Goal: Find contact information: Find contact information

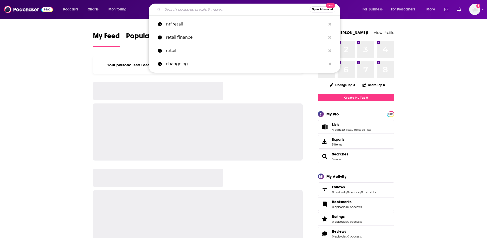
click at [180, 7] on input "Search podcasts, credits, & more..." at bounding box center [236, 9] width 147 height 8
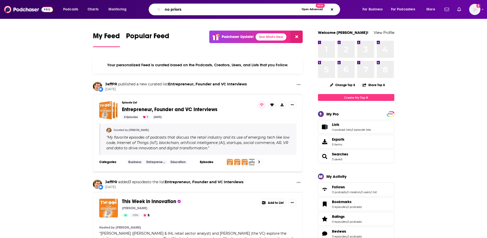
type input "no priors"
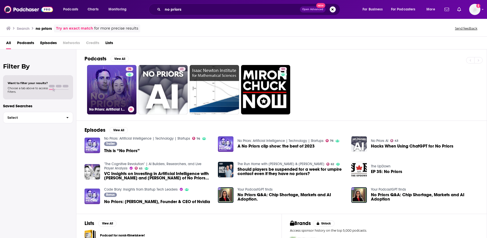
click at [112, 91] on link "76 No Priors: Artificial Intelligence | Technology | Startups" at bounding box center [111, 89] width 49 height 49
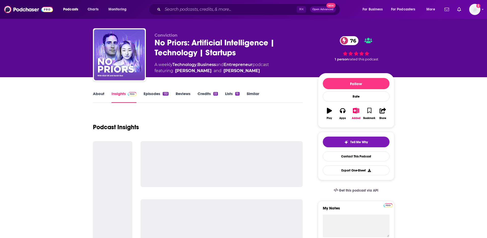
scroll to position [7, 0]
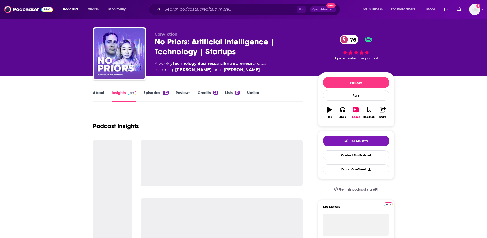
click at [101, 96] on link "About" at bounding box center [98, 96] width 11 height 12
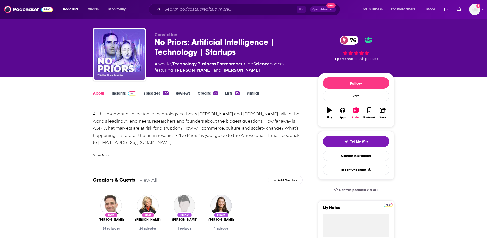
scroll to position [10, 0]
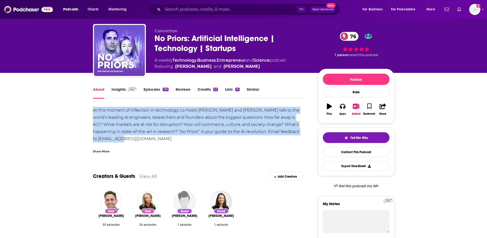
drag, startPoint x: 119, startPoint y: 139, endPoint x: 93, endPoint y: 111, distance: 37.8
click at [93, 111] on div "At this moment of inflection in technology, co-hosts [PERSON_NAME] and [PERSON_…" at bounding box center [198, 146] width 210 height 78
copy div "At this moment of inflection in technology, co-hosts [PERSON_NAME] and [PERSON_…"
click at [126, 91] on span at bounding box center [131, 89] width 11 height 5
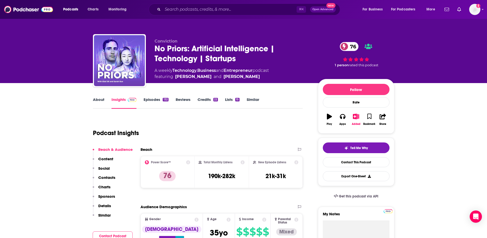
scroll to position [10, 0]
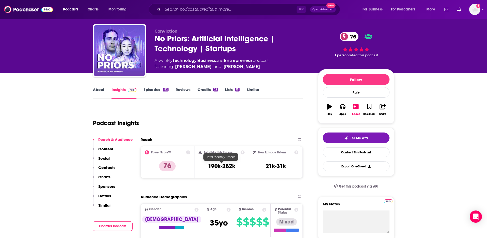
click at [224, 165] on h3 "190k-282k" at bounding box center [221, 166] width 27 height 8
copy div "190k-282k"
click at [101, 87] on link "About" at bounding box center [98, 93] width 11 height 12
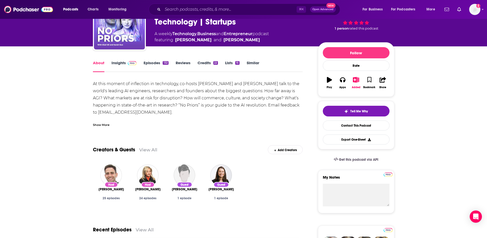
scroll to position [49, 0]
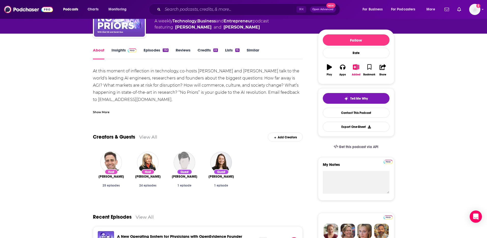
click at [120, 49] on link "Insights" at bounding box center [124, 54] width 25 height 12
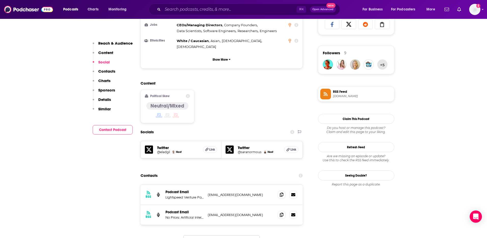
scroll to position [347, 0]
click at [234, 192] on p "[EMAIL_ADDRESS][DOMAIN_NAME]" at bounding box center [241, 194] width 66 height 4
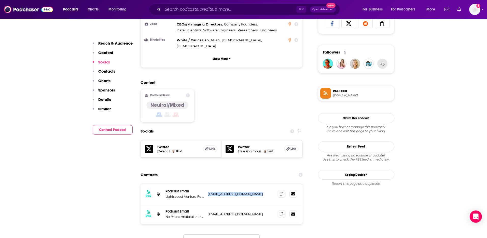
click at [234, 192] on p "[EMAIL_ADDRESS][DOMAIN_NAME]" at bounding box center [241, 194] width 66 height 4
click at [224, 204] on div "RSS Podcast Email No Priors: Artificial Intelligence | Machine Learning | Techn…" at bounding box center [222, 214] width 162 height 20
copy div "[EMAIL_ADDRESS][DOMAIN_NAME] [EMAIL_ADDRESS][DOMAIN_NAME]"
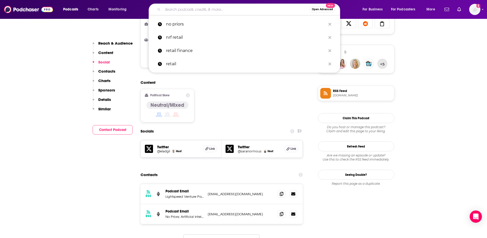
click at [174, 6] on input "Search podcasts, credits, & more..." at bounding box center [236, 9] width 147 height 8
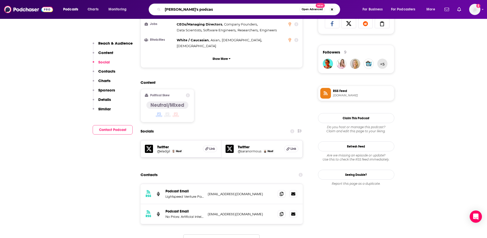
type input "[PERSON_NAME]'s podcast"
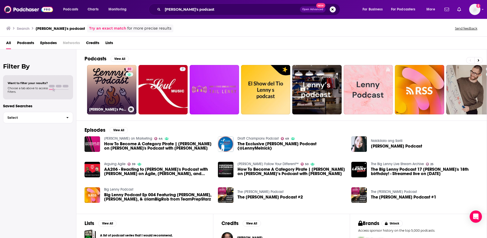
click at [115, 86] on link "80 [PERSON_NAME]'s Podcast: Product | Career | Growth" at bounding box center [111, 89] width 49 height 49
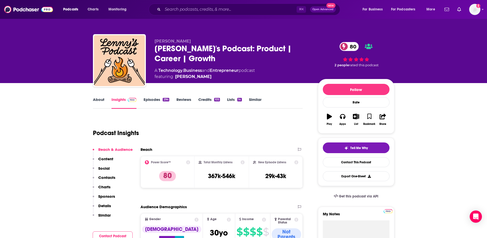
click at [100, 100] on link "About" at bounding box center [98, 103] width 11 height 12
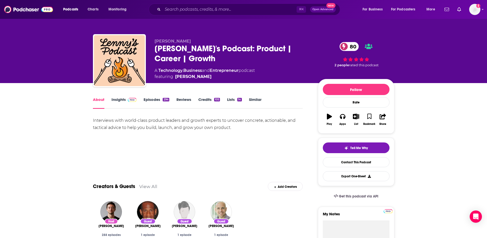
click at [138, 125] on div "Interviews with world-class product leaders and growth experts to uncover concr…" at bounding box center [198, 124] width 210 height 14
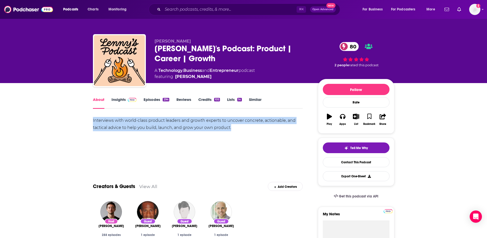
click at [138, 125] on div "Interviews with world-class product leaders and growth experts to uncover concr…" at bounding box center [198, 124] width 210 height 14
copy div "Interviews with world-class product leaders and growth experts to uncover concr…"
click at [123, 100] on link "Insights" at bounding box center [124, 103] width 25 height 12
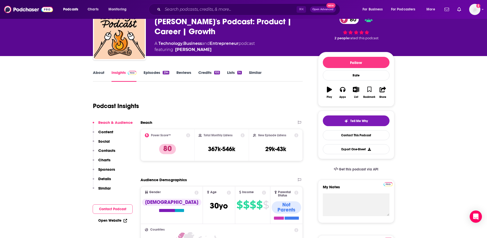
scroll to position [27, 0]
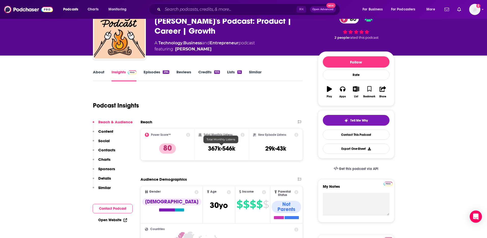
click at [223, 147] on h3 "367k-546k" at bounding box center [221, 149] width 27 height 8
copy div "367k-546k"
click at [99, 72] on link "About" at bounding box center [98, 76] width 11 height 12
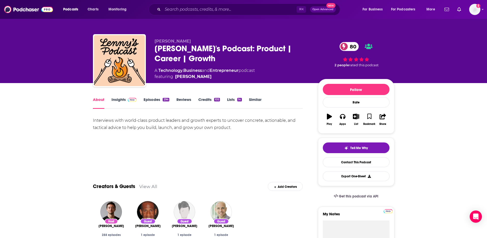
click at [121, 100] on link "Insights" at bounding box center [124, 103] width 25 height 12
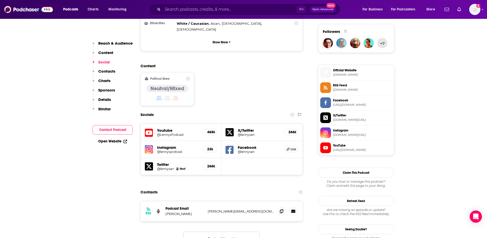
scroll to position [377, 0]
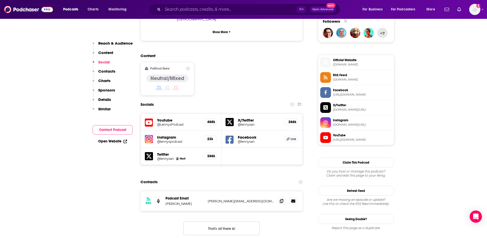
click at [223, 191] on div "RSS Podcast Email [PERSON_NAME] [PERSON_NAME][EMAIL_ADDRESS][DOMAIN_NAME] [PERS…" at bounding box center [222, 201] width 162 height 20
click at [221, 199] on p "[PERSON_NAME][EMAIL_ADDRESS][DOMAIN_NAME]" at bounding box center [241, 201] width 66 height 4
copy div "[PERSON_NAME][EMAIL_ADDRESS][DOMAIN_NAME] [PERSON_NAME][EMAIL_ADDRESS][DOMAIN_N…"
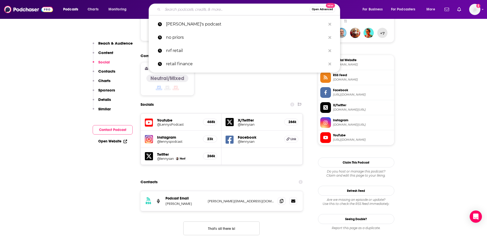
click at [168, 11] on input "Search podcasts, credits, & more..." at bounding box center [236, 9] width 147 height 8
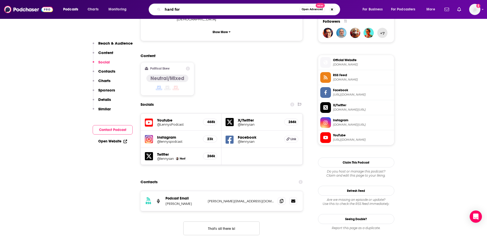
type input "hard fork"
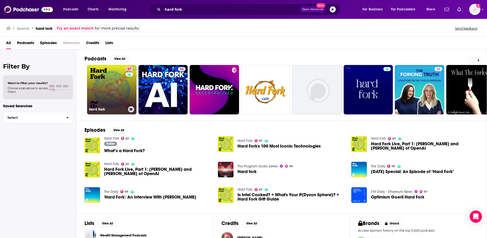
click at [98, 102] on link "87 Hard Fork" at bounding box center [111, 89] width 49 height 49
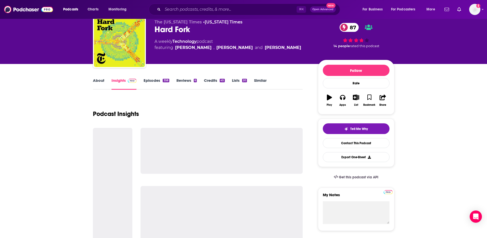
scroll to position [21, 0]
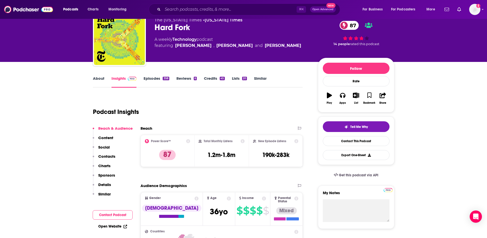
click at [100, 78] on link "About" at bounding box center [98, 82] width 11 height 12
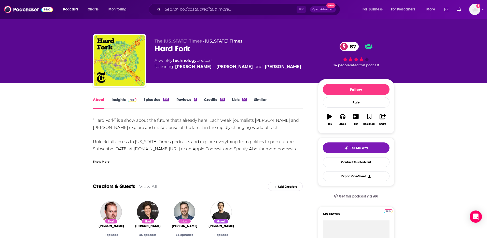
click at [107, 159] on div "Show More" at bounding box center [101, 161] width 17 height 5
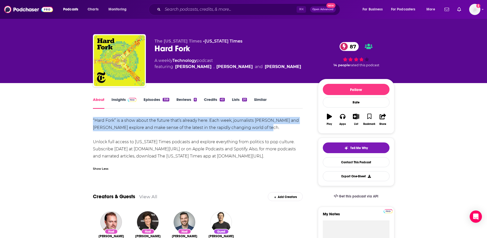
drag, startPoint x: 274, startPoint y: 127, endPoint x: 93, endPoint y: 122, distance: 181.1
click at [93, 122] on div "“Hard Fork” is a show about the future that’s already here. Each week, journali…" at bounding box center [198, 138] width 210 height 43
copy div "“Hard Fork” is a show about the future that’s already here. Each week, journali…"
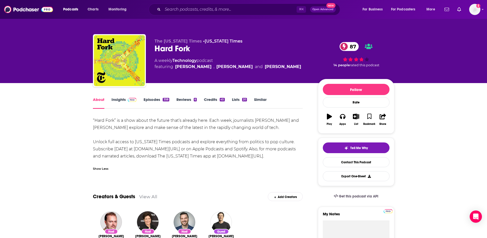
click at [119, 97] on div "About Insights Episodes 358 Reviews 6 Credits 45 Lists 20 Similar" at bounding box center [198, 102] width 210 height 12
click at [119, 99] on link "Insights" at bounding box center [124, 103] width 25 height 12
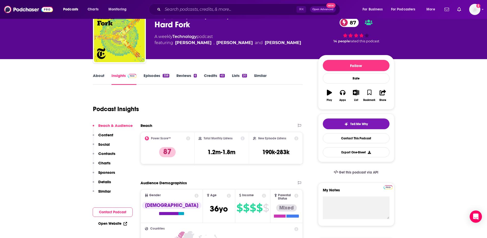
scroll to position [38, 0]
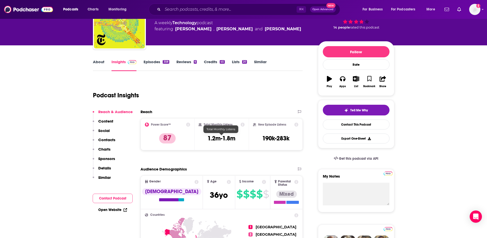
click at [216, 140] on h3 "1.2m-1.8m" at bounding box center [222, 138] width 28 height 8
copy div "1.2m-1.8m"
click at [99, 61] on link "About" at bounding box center [98, 65] width 11 height 12
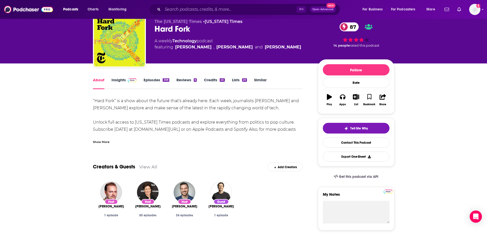
scroll to position [35, 0]
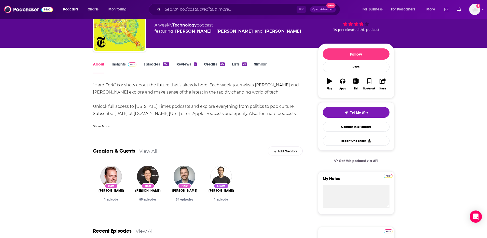
click at [120, 64] on link "Insights" at bounding box center [124, 68] width 25 height 12
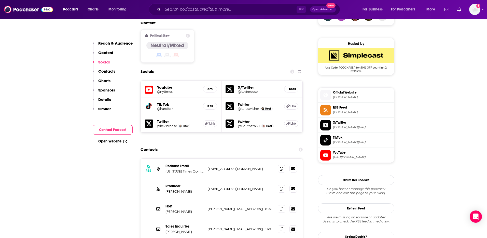
scroll to position [401, 0]
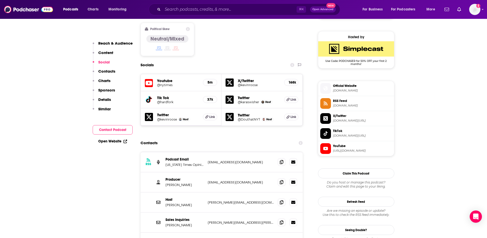
click at [222, 160] on p "[EMAIL_ADDRESS][DOMAIN_NAME]" at bounding box center [241, 162] width 66 height 4
copy div "[EMAIL_ADDRESS][DOMAIN_NAME] [EMAIL_ADDRESS][DOMAIN_NAME]"
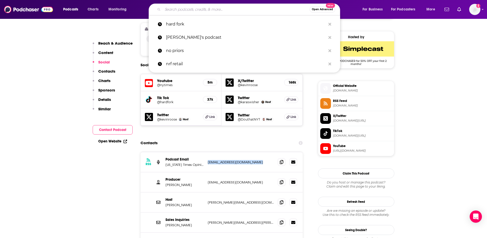
click at [175, 11] on input "Search podcasts, credits, & more..." at bounding box center [236, 9] width 147 height 8
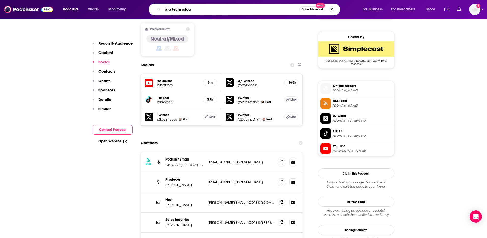
type input "big technology"
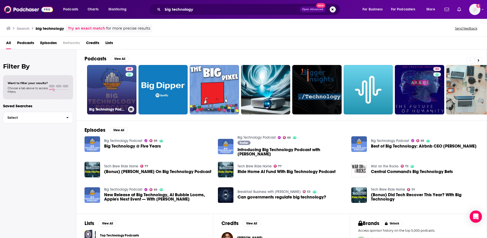
click at [108, 87] on link "69 Big Technology Podcast" at bounding box center [111, 89] width 49 height 49
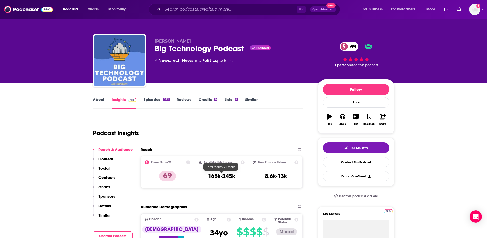
click at [233, 178] on h3 "165k-245k" at bounding box center [221, 176] width 27 height 8
copy div "165k-245k"
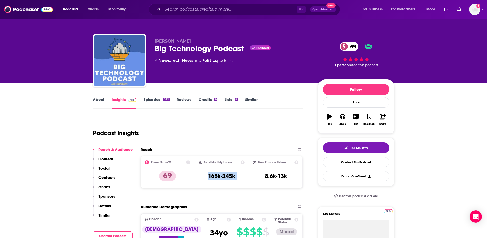
click at [102, 101] on link "About" at bounding box center [98, 103] width 11 height 12
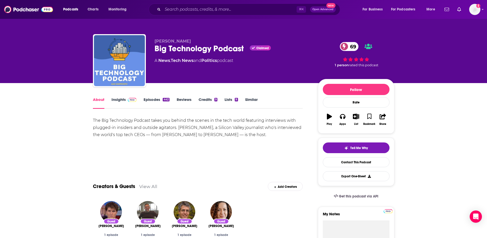
click at [177, 133] on div "The Big Technology Podcast takes you behind the scenes in the tech world featur…" at bounding box center [198, 127] width 210 height 21
click at [165, 126] on div "The Big Technology Podcast takes you behind the scenes in the tech world featur…" at bounding box center [198, 127] width 210 height 21
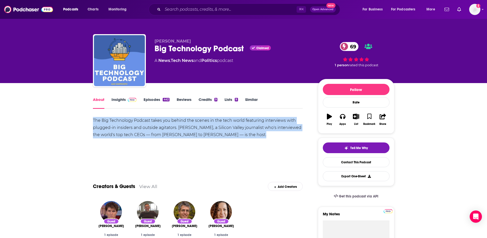
click at [165, 126] on div "The Big Technology Podcast takes you behind the scenes in the tech world featur…" at bounding box center [198, 127] width 210 height 21
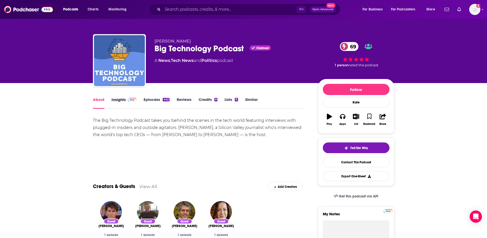
click at [136, 100] on div "Insights" at bounding box center [128, 103] width 32 height 12
click at [125, 101] on link "Insights" at bounding box center [124, 103] width 25 height 12
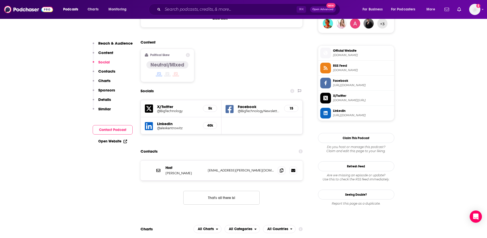
scroll to position [388, 0]
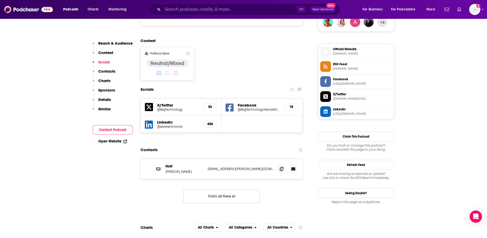
click at [230, 167] on p "[EMAIL_ADDRESS][PERSON_NAME][DOMAIN_NAME]" at bounding box center [241, 169] width 66 height 4
click at [182, 6] on input "Search podcasts, credits, & more..." at bounding box center [230, 9] width 134 height 8
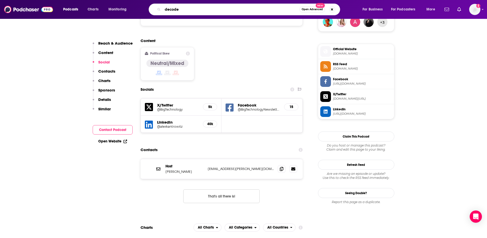
type input "decoder"
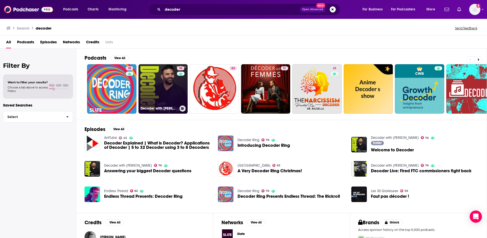
click at [177, 86] on div "76" at bounding box center [181, 85] width 9 height 39
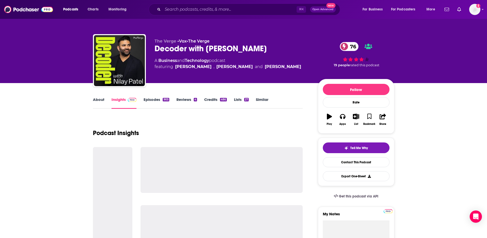
click at [102, 98] on link "About" at bounding box center [98, 103] width 11 height 12
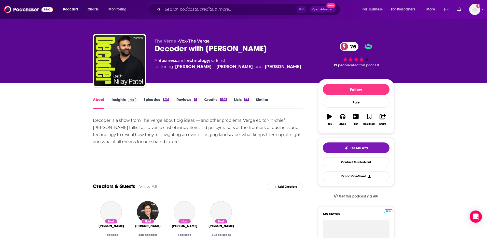
click at [153, 130] on div "Decoder is a show from The Verge about big ideas — and other problems. Verge ed…" at bounding box center [198, 131] width 210 height 29
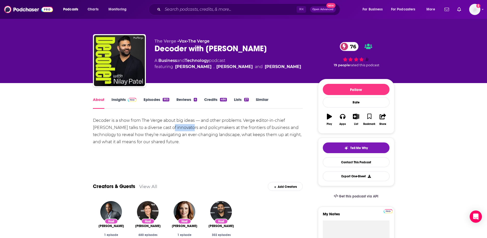
click at [153, 130] on div "Decoder is a show from The Verge about big ideas — and other problems. Verge ed…" at bounding box center [198, 131] width 210 height 29
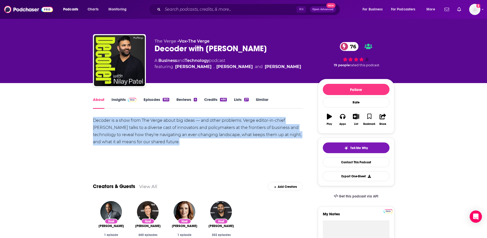
click at [153, 130] on div "Decoder is a show from The Verge about big ideas — and other problems. Verge ed…" at bounding box center [198, 131] width 210 height 29
click at [120, 103] on link "Insights" at bounding box center [124, 103] width 25 height 12
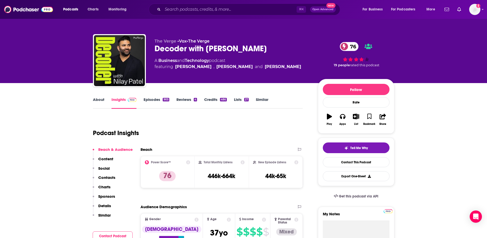
click at [218, 181] on div "Total Monthly Listens 446k-664k" at bounding box center [222, 171] width 46 height 23
click at [218, 177] on h3 "446k-664k" at bounding box center [221, 176] width 27 height 8
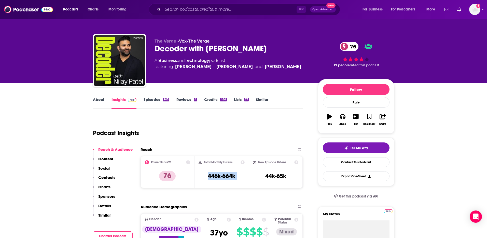
click at [99, 99] on link "About" at bounding box center [98, 103] width 11 height 12
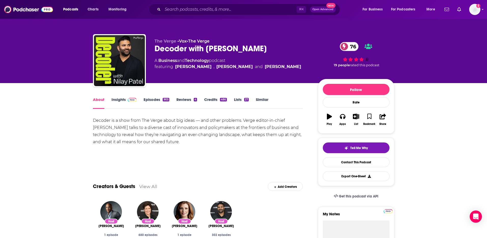
click at [158, 122] on div "Decoder is a show from The Verge about big ideas — and other problems. Verge ed…" at bounding box center [198, 131] width 210 height 29
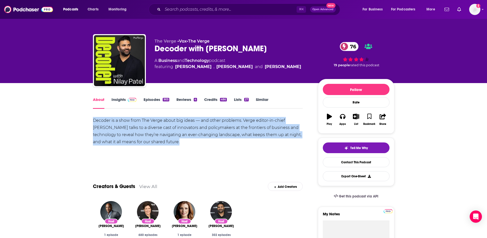
click at [158, 122] on div "Decoder is a show from The Verge about big ideas — and other problems. Verge ed…" at bounding box center [198, 131] width 210 height 29
click at [124, 102] on link "Insights" at bounding box center [124, 103] width 25 height 12
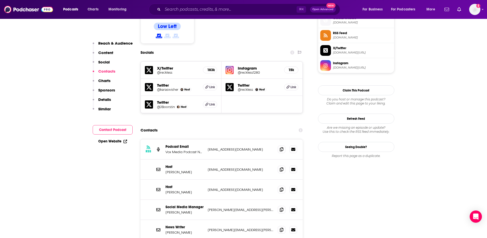
scroll to position [427, 0]
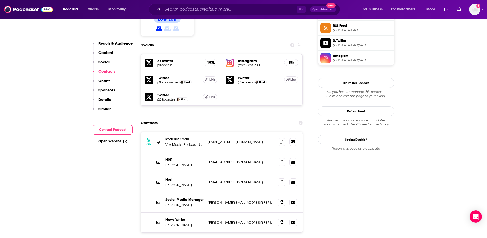
click at [224, 132] on div "RSS Podcast Email Vox Media Podcast Network [EMAIL_ADDRESS][DOMAIN_NAME] [EMAIL…" at bounding box center [222, 142] width 162 height 20
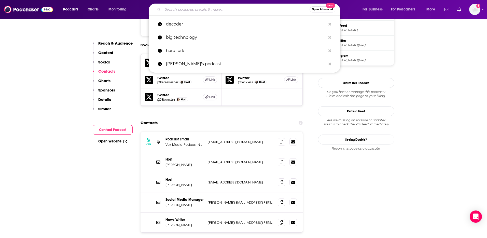
click at [174, 11] on input "Search podcasts, credits, & more..." at bounding box center [236, 9] width 147 height 8
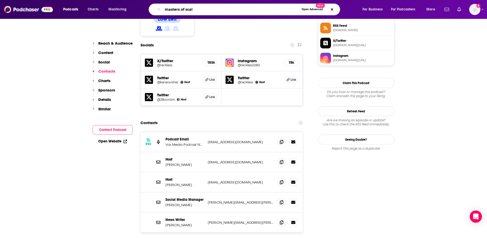
type input "masters of scale"
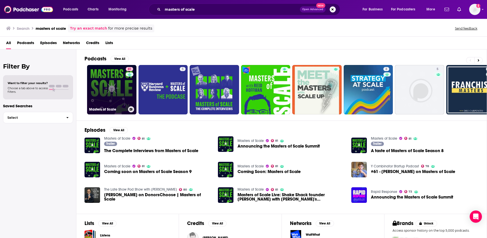
click at [115, 86] on link "81 Masters of Scale" at bounding box center [111, 89] width 49 height 49
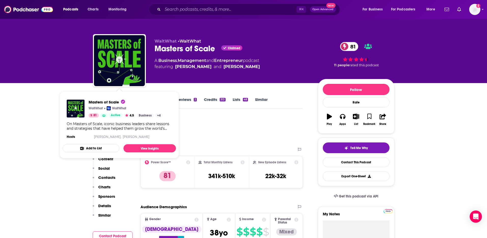
drag, startPoint x: 49, startPoint y: 100, endPoint x: 53, endPoint y: 99, distance: 4.0
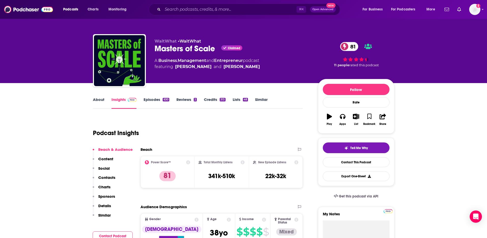
click at [104, 100] on link "About" at bounding box center [98, 103] width 11 height 12
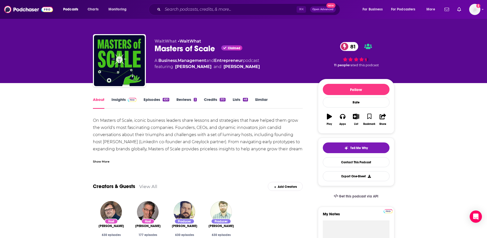
click at [105, 161] on div "Show More" at bounding box center [101, 161] width 17 height 5
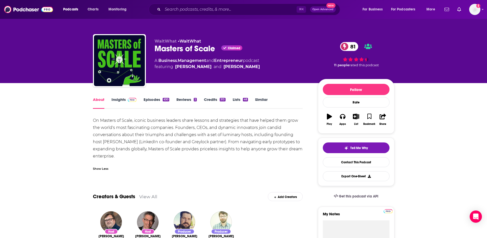
click at [114, 142] on div "On Masters of Scale, iconic business leaders share lessons and strategies that …" at bounding box center [198, 138] width 210 height 43
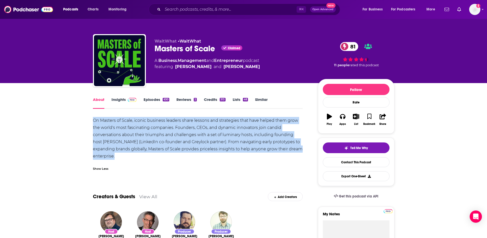
click at [114, 142] on div "On Masters of Scale, iconic business leaders share lessons and strategies that …" at bounding box center [198, 138] width 210 height 43
click at [126, 100] on span at bounding box center [131, 99] width 11 height 5
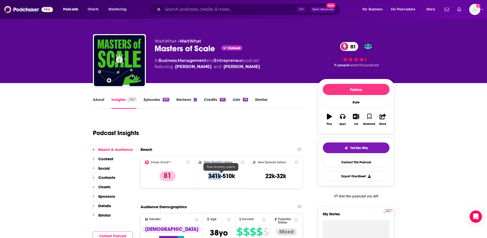
click at [218, 175] on h3 "341k-510k" at bounding box center [221, 176] width 27 height 8
drag, startPoint x: 0, startPoint y: 0, endPoint x: 183, endPoint y: 105, distance: 210.7
click at [218, 175] on h3 "341k-510k" at bounding box center [221, 176] width 27 height 8
click at [96, 100] on link "About" at bounding box center [98, 103] width 11 height 12
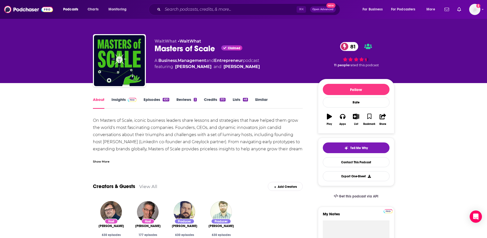
click at [104, 159] on div "Show More" at bounding box center [101, 161] width 17 height 5
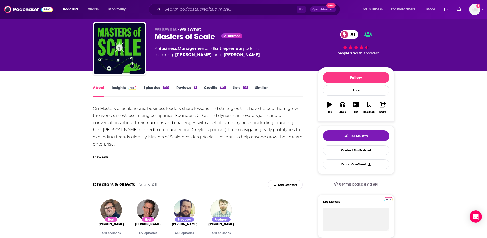
scroll to position [15, 0]
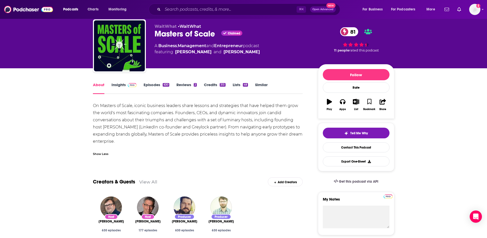
click at [114, 85] on link "Insights" at bounding box center [124, 88] width 25 height 12
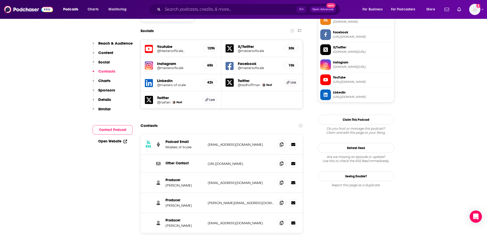
scroll to position [436, 0]
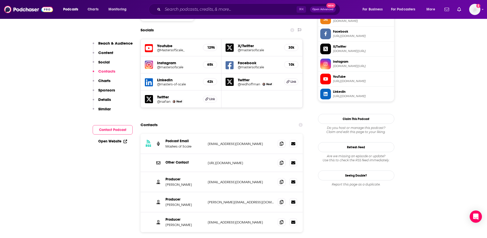
click at [235, 142] on p "[EMAIL_ADDRESS][DOMAIN_NAME]" at bounding box center [241, 144] width 66 height 4
copy div "hello@mastersofscale.com hello@mastersofscale.com"
click at [209, 12] on input "Search podcasts, credits, & more..." at bounding box center [230, 9] width 134 height 8
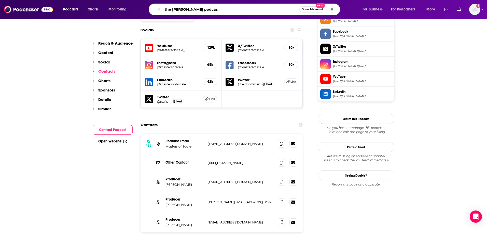
type input "the dwarkesh podcast"
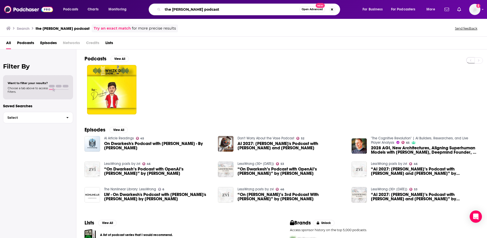
click at [190, 9] on input "the dwarkesh podcast" at bounding box center [231, 9] width 137 height 8
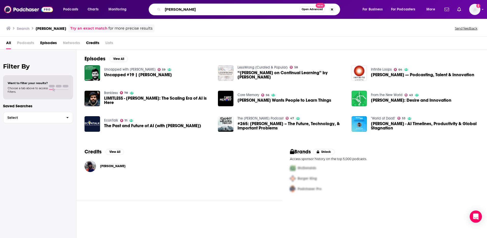
click at [171, 10] on input "dwarkesh patel" at bounding box center [231, 9] width 137 height 8
type input "dwarkesh"
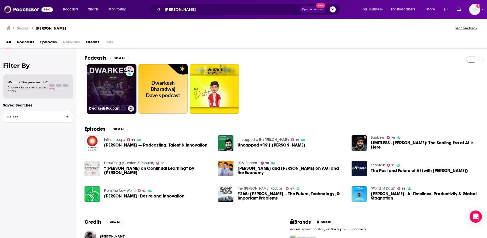
click at [111, 75] on link "71 Dwarkesh Podcast" at bounding box center [111, 88] width 49 height 49
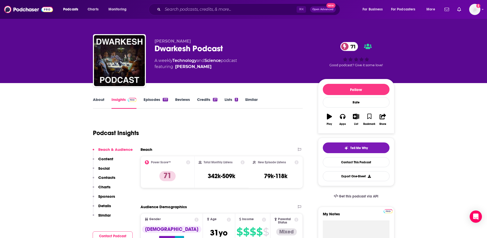
click at [97, 98] on link "About" at bounding box center [98, 103] width 11 height 12
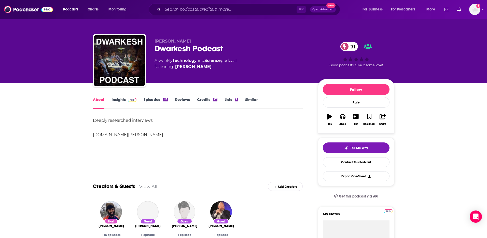
click at [126, 124] on div "Deeply researched interviews www.dwarkesh.com" at bounding box center [198, 127] width 210 height 21
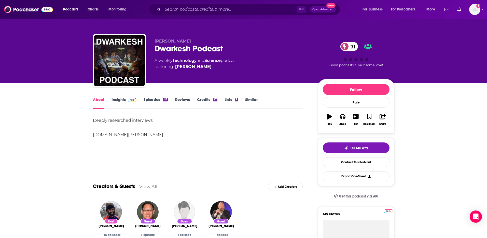
click at [116, 99] on link "Insights" at bounding box center [124, 103] width 25 height 12
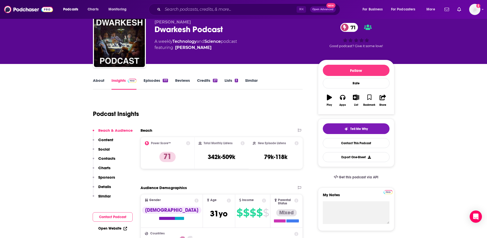
scroll to position [20, 0]
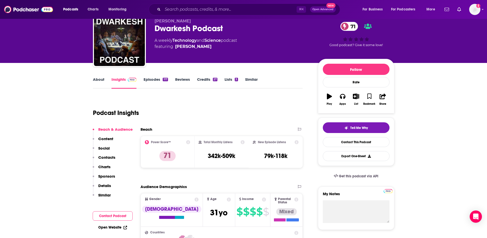
click at [216, 155] on h3 "342k-509k" at bounding box center [221, 156] width 27 height 8
copy div "342k-509k"
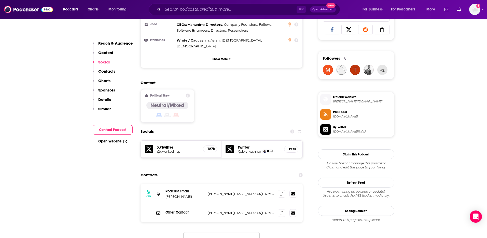
scroll to position [388, 0]
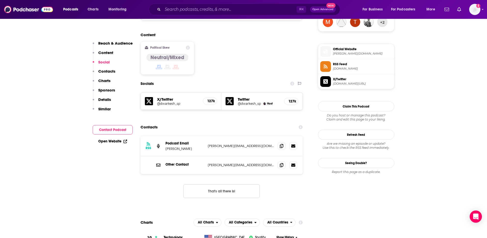
click at [218, 144] on p "dwarkesh@substack.com" at bounding box center [241, 146] width 66 height 4
copy div "dwarkesh@substack.com dwarkesh@substack.com"
click at [175, 8] on input "Search podcasts, credits, & more..." at bounding box center [230, 9] width 134 height 8
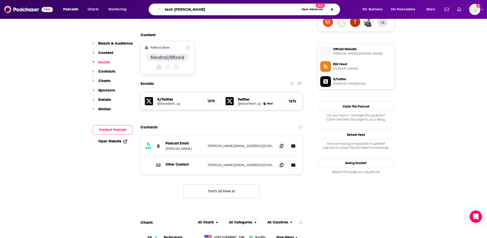
type input "tech tonic"
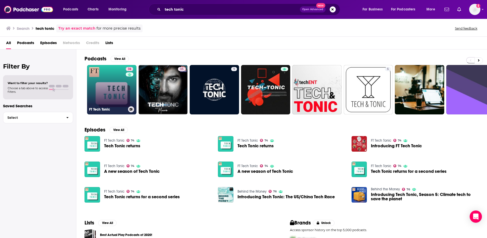
click at [120, 69] on link "74 FT Tech Tonic" at bounding box center [111, 89] width 49 height 49
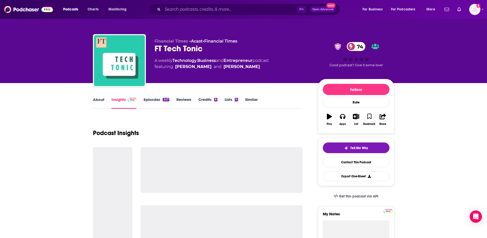
click at [100, 96] on div "About Insights Episodes 247 Reviews Credits 8 Lists 9 Similar" at bounding box center [198, 102] width 210 height 12
click at [100, 100] on link "About" at bounding box center [98, 103] width 11 height 12
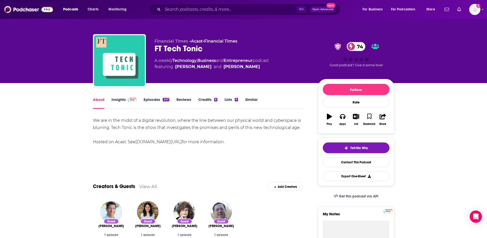
click at [128, 96] on div "About Insights Episodes 247 Reviews Credits 8 Lists 9 Similar" at bounding box center [198, 102] width 210 height 12
click at [123, 99] on link "Insights" at bounding box center [124, 103] width 25 height 12
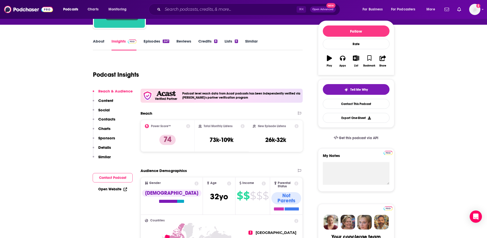
scroll to position [71, 0]
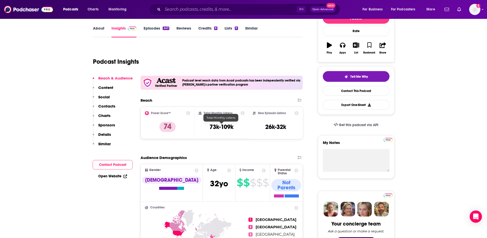
click at [219, 126] on h3 "73k-109k" at bounding box center [222, 127] width 24 height 8
copy div "73k-109k"
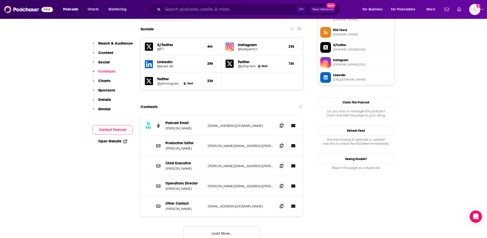
scroll to position [470, 0]
click at [167, 11] on input "Search podcasts, credits, & more..." at bounding box center [230, 9] width 134 height 8
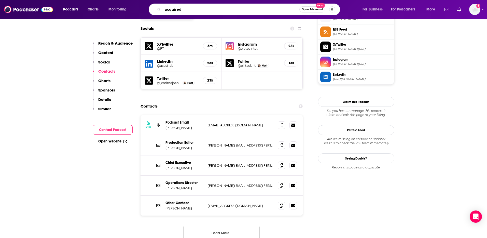
type input "acquired"
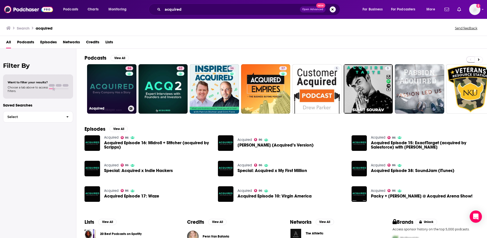
click at [108, 74] on link "86 Acquired" at bounding box center [111, 88] width 49 height 49
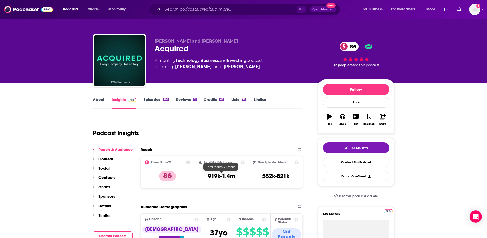
click at [218, 173] on h3 "919k-1.4m" at bounding box center [221, 176] width 27 height 8
copy div "919k-1.4m"
click at [99, 98] on link "About" at bounding box center [98, 103] width 11 height 12
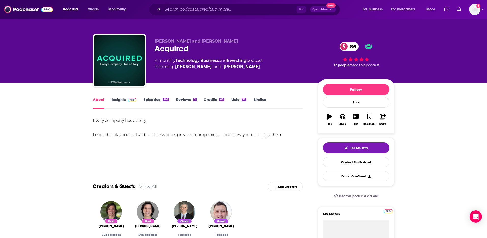
click at [116, 122] on div "Every company has a story. Learn the playbooks that built the world’s greatest …" at bounding box center [198, 127] width 210 height 21
drag, startPoint x: 291, startPoint y: 135, endPoint x: 92, endPoint y: 119, distance: 199.3
click at [93, 119] on div "Every company has a story. Learn the playbooks that built the world’s greatest …" at bounding box center [198, 127] width 210 height 21
copy div "Every company has a story. Learn the playbooks that built the world’s greatest …"
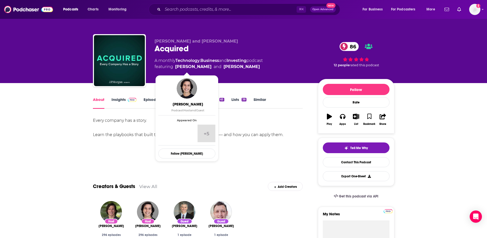
drag, startPoint x: 258, startPoint y: 68, endPoint x: 176, endPoint y: 67, distance: 82.0
click at [176, 67] on span "featuring Ben Gilbert and David Rosenthal" at bounding box center [209, 67] width 108 height 6
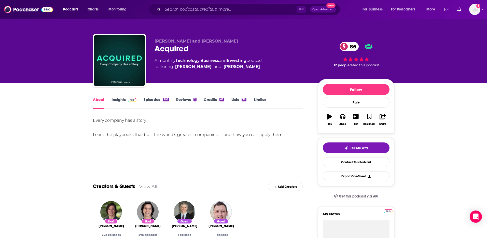
copy span "Ben Gilbert and David Rosenthal"
click at [122, 96] on div "About Insights Episodes 296 Reviews 2 Credits 65 Lists 38 Similar" at bounding box center [198, 102] width 210 height 12
click at [122, 99] on link "Insights" at bounding box center [124, 103] width 25 height 12
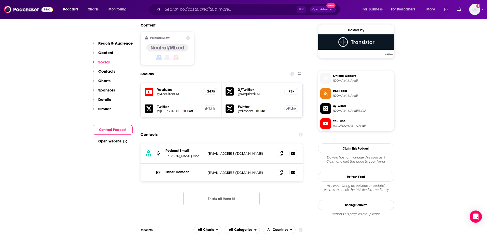
scroll to position [411, 0]
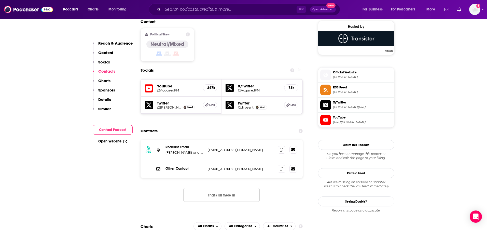
click at [237, 148] on p "acquiredfm@gmail.com" at bounding box center [241, 150] width 66 height 4
copy div "acquiredfm@gmail.com acquiredfm@gmail.com"
click at [189, 6] on input "Search podcasts, credits, & more..." at bounding box center [230, 9] width 134 height 8
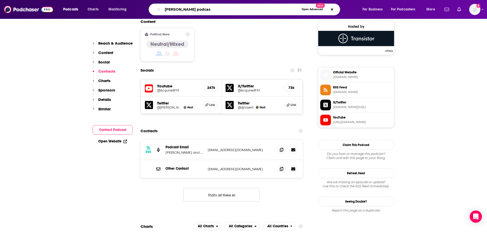
type input "lex friedman podcast"
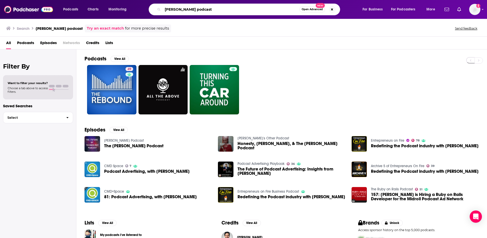
click at [189, 8] on input "lex friedman podcast" at bounding box center [231, 9] width 137 height 8
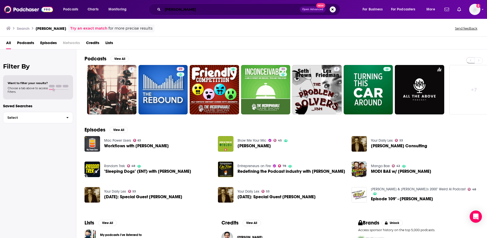
click at [169, 10] on input "lex friedman" at bounding box center [231, 9] width 137 height 8
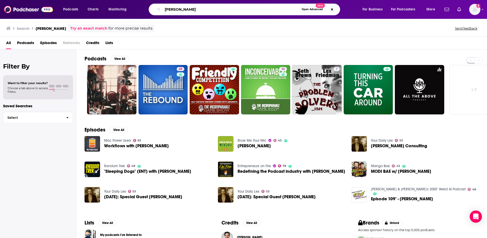
click at [169, 10] on input "lex friedman" at bounding box center [231, 9] width 137 height 8
type input "tbpn"
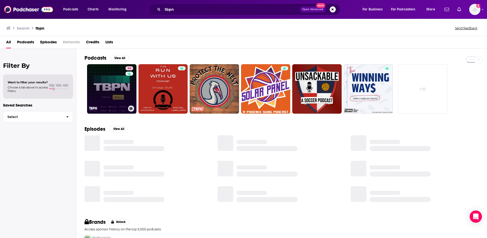
click at [110, 79] on link "64 TBPN" at bounding box center [111, 88] width 49 height 49
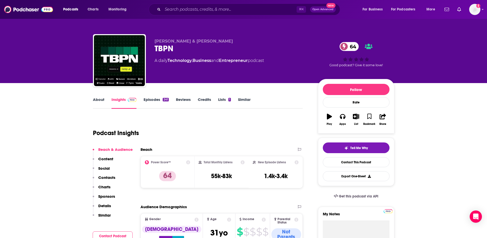
click at [101, 100] on link "About" at bounding box center [98, 103] width 11 height 12
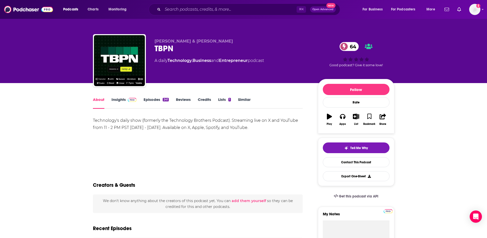
click at [127, 128] on div "Technology's daily show (formerly the Technology Brothers Podcast). Streaming l…" at bounding box center [198, 124] width 210 height 14
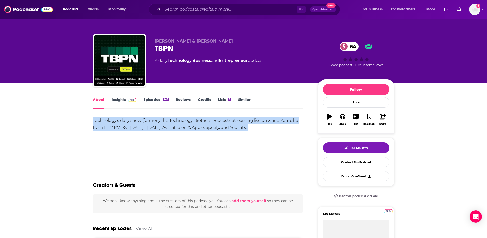
click at [127, 128] on div "Technology's daily show (formerly the Technology Brothers Podcast). Streaming l…" at bounding box center [198, 124] width 210 height 14
copy div "Technology's daily show (formerly the Technology Brothers Podcast). Streaming l…"
click at [117, 97] on link "Insights" at bounding box center [124, 103] width 25 height 12
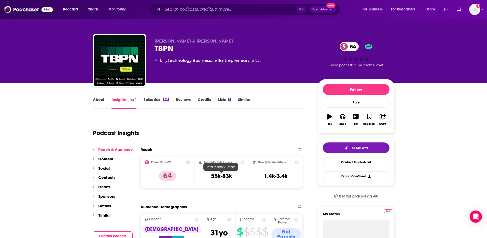
click at [222, 175] on h3 "55k-83k" at bounding box center [221, 176] width 21 height 8
copy div "55k-83k"
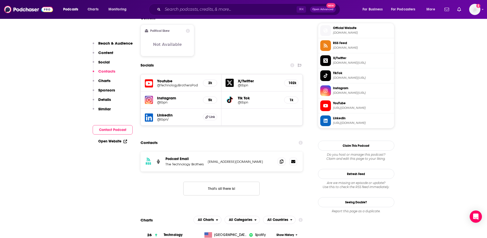
scroll to position [430, 0]
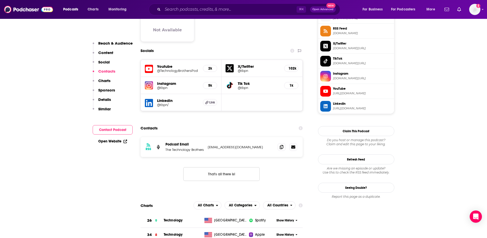
click at [219, 145] on p "tb@johncoogan.com" at bounding box center [241, 147] width 66 height 4
